Goal: Task Accomplishment & Management: Manage account settings

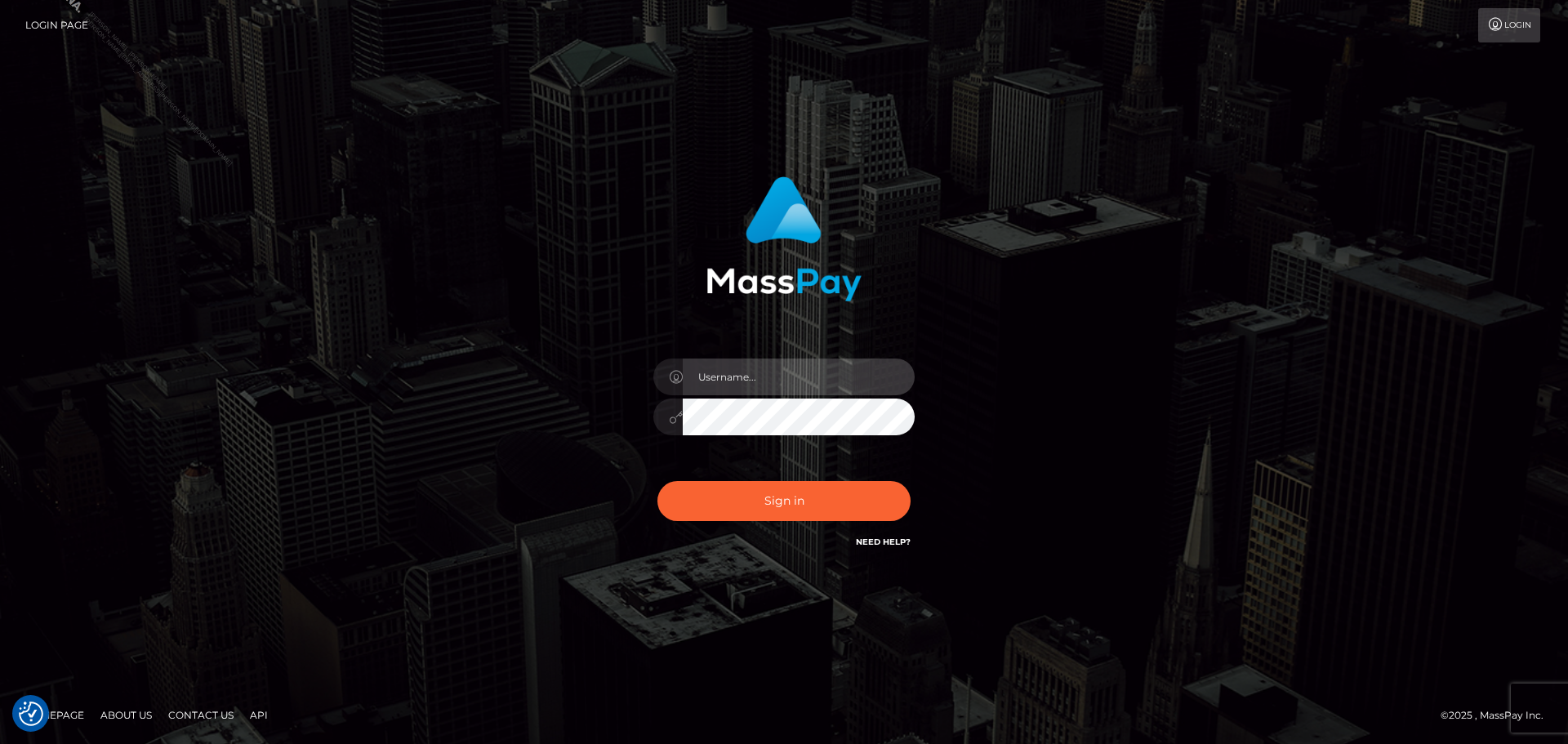
click at [745, 378] on input "text" at bounding box center [798, 377] width 232 height 37
type input "Philip.Silversocial"
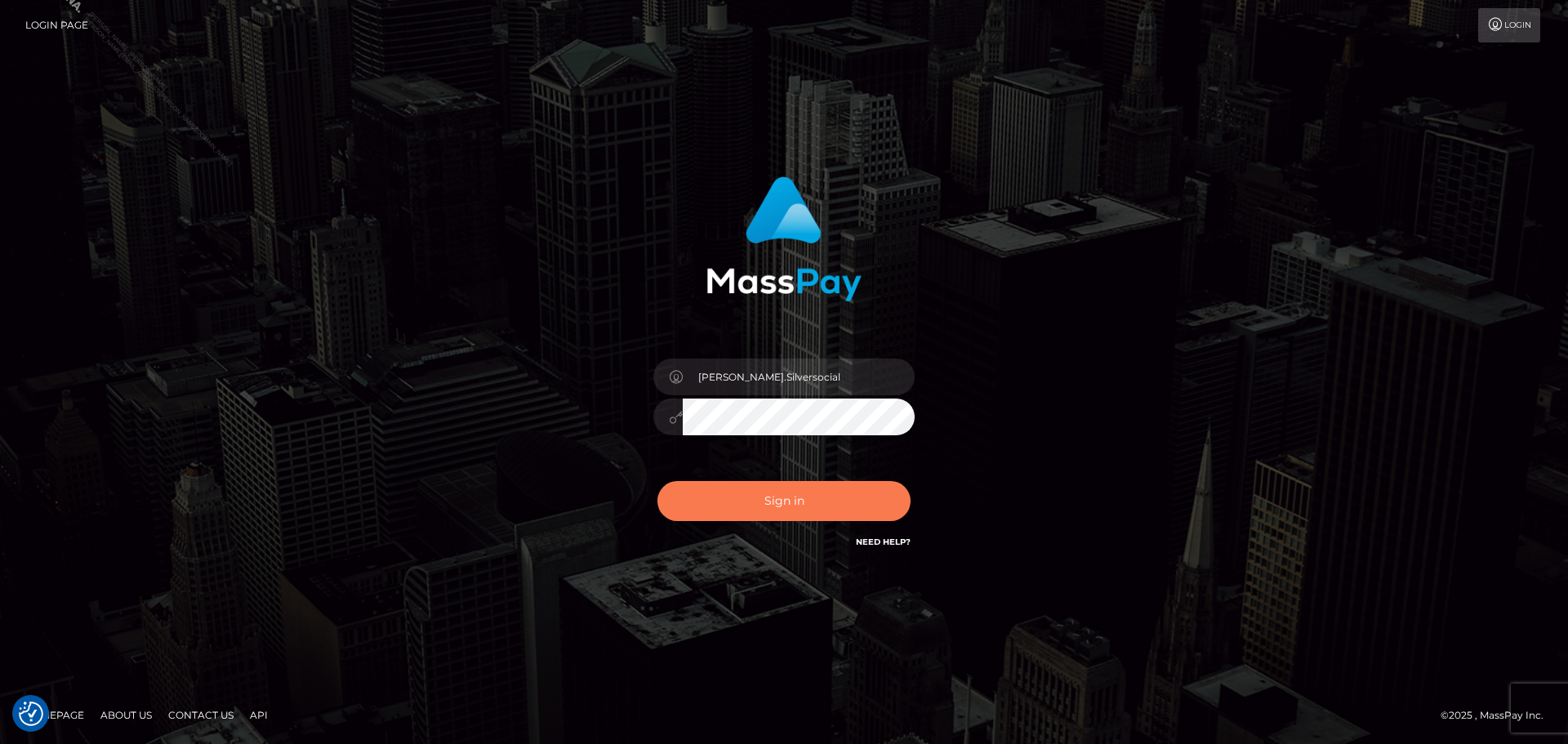
click at [810, 500] on button "Sign in" at bounding box center [784, 501] width 253 height 40
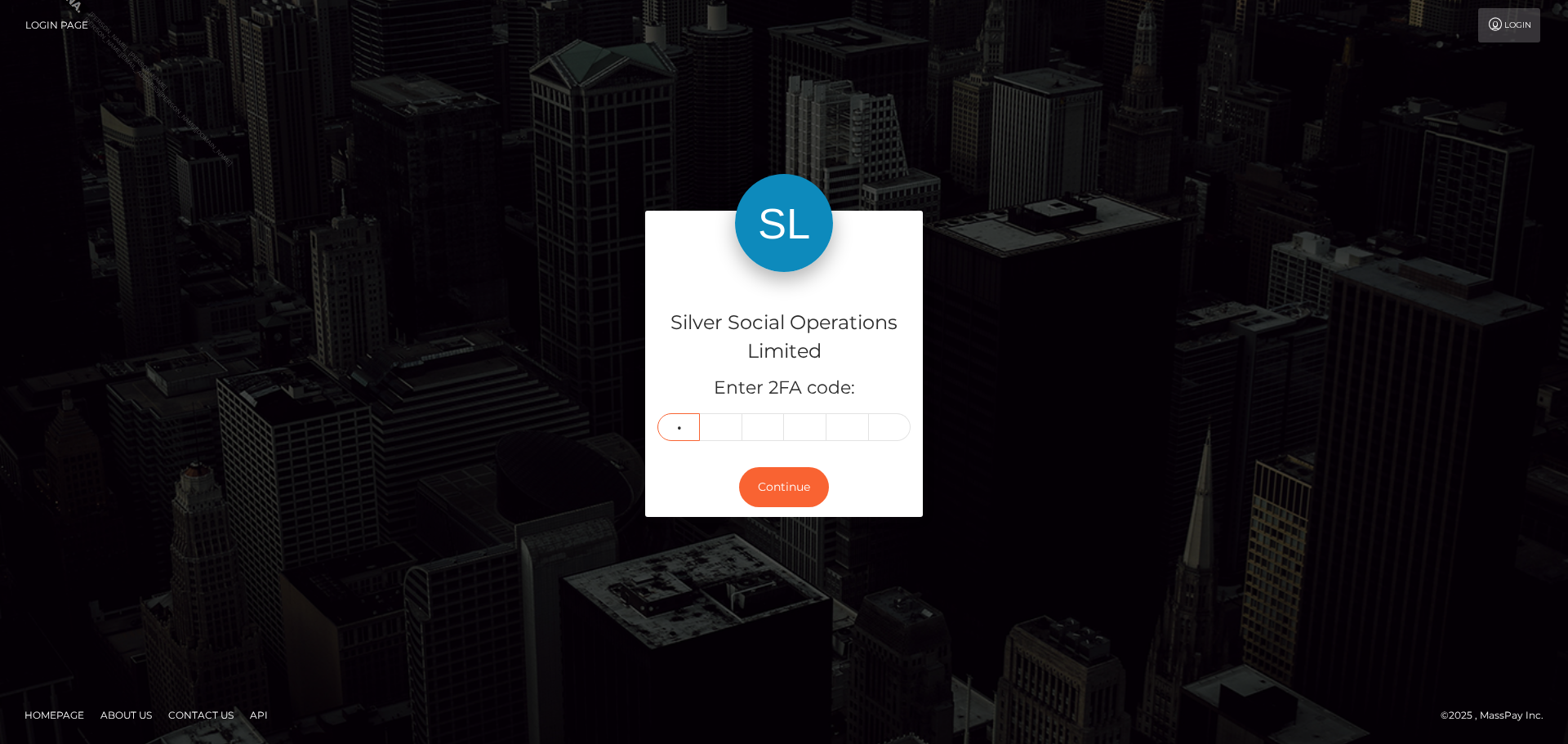
type input "9"
type input "1"
type input "0"
type input "8"
type input "4"
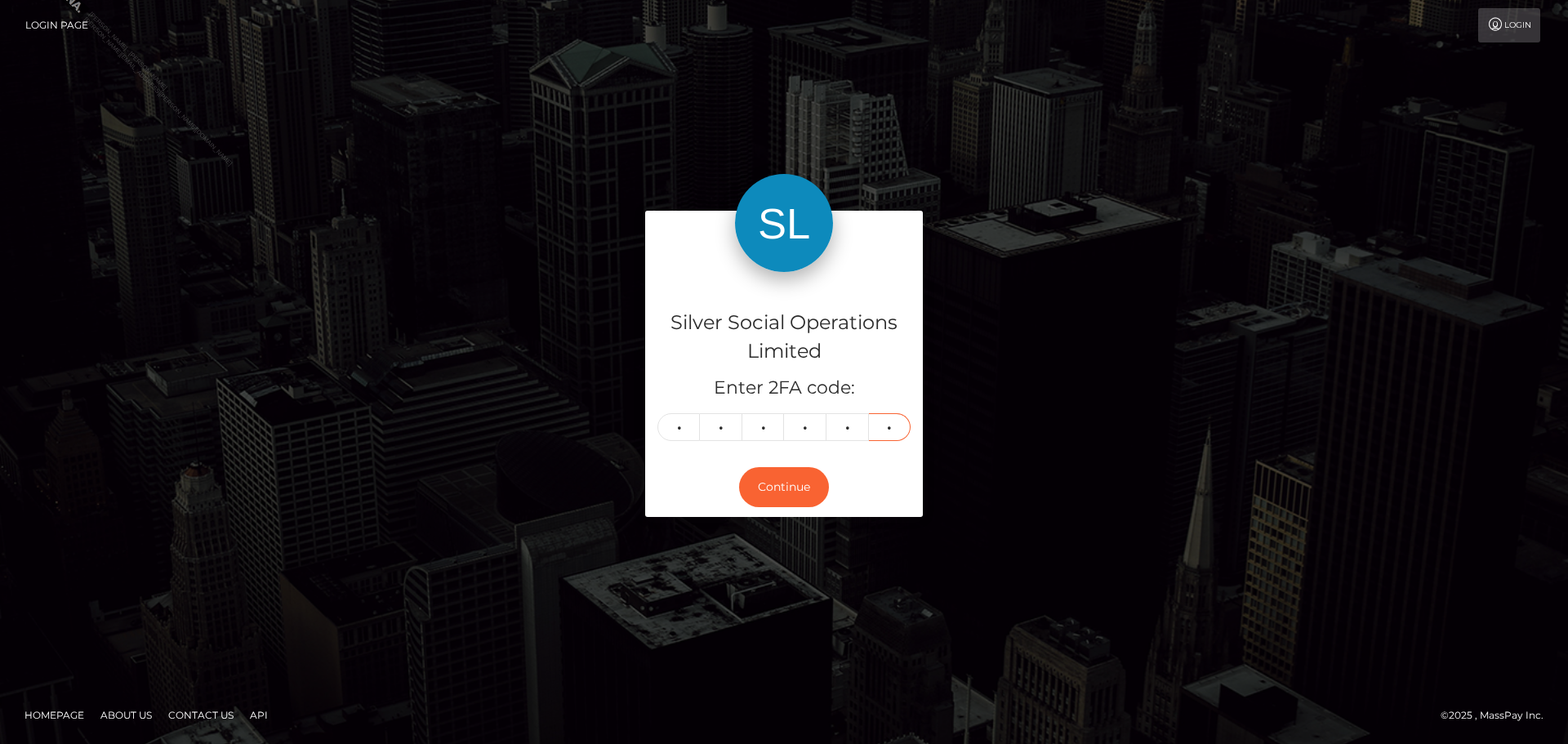
type input "4"
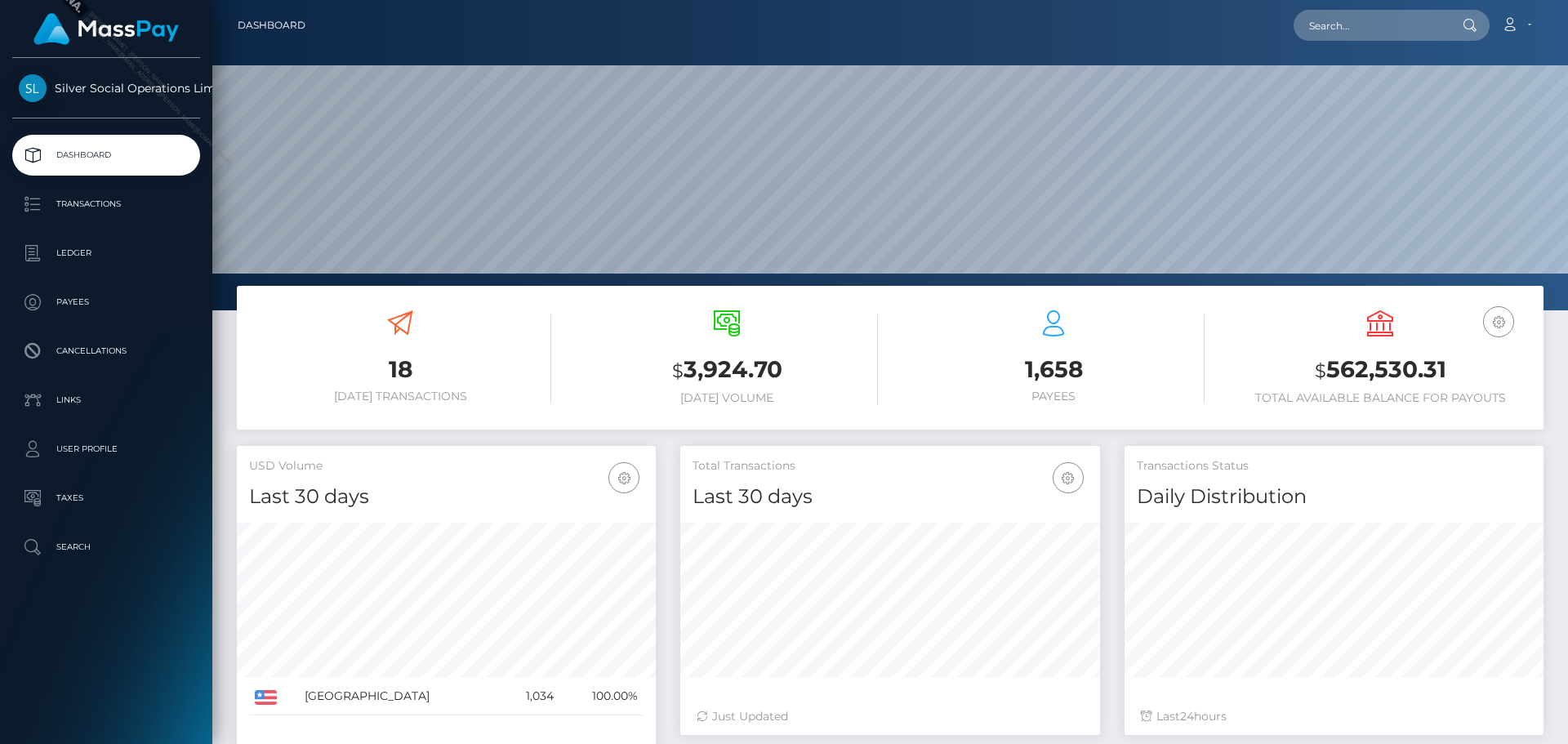
scroll to position [290, 420]
drag, startPoint x: 1447, startPoint y: 366, endPoint x: 1267, endPoint y: 293, distance: 194.2
click at [1329, 369] on h3 "$ 562,530.31" at bounding box center [1380, 371] width 302 height 34
copy h3 "562,530.31"
